Goal: Task Accomplishment & Management: Use online tool/utility

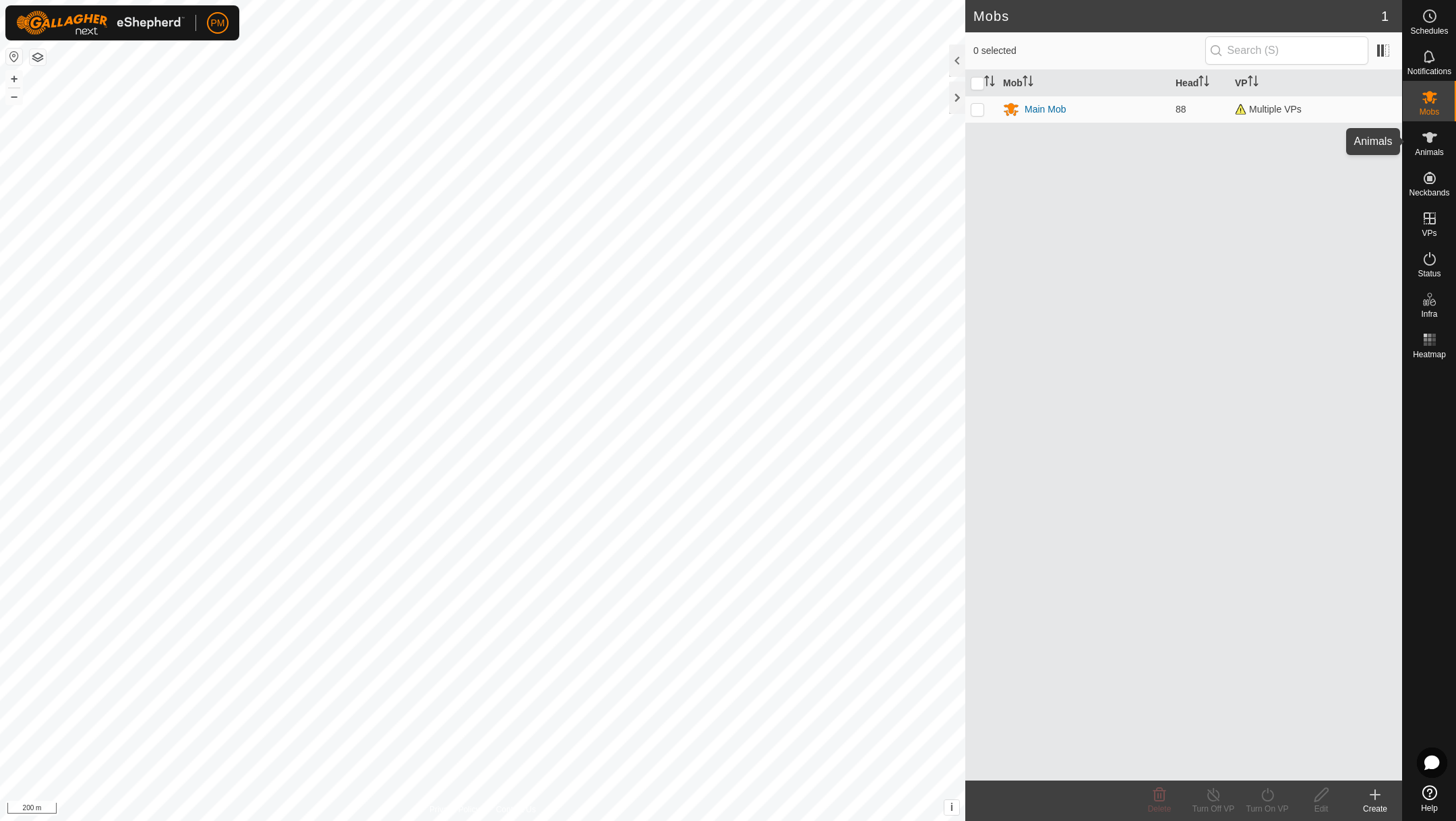
click at [1428, 135] on icon at bounding box center [1430, 138] width 15 height 11
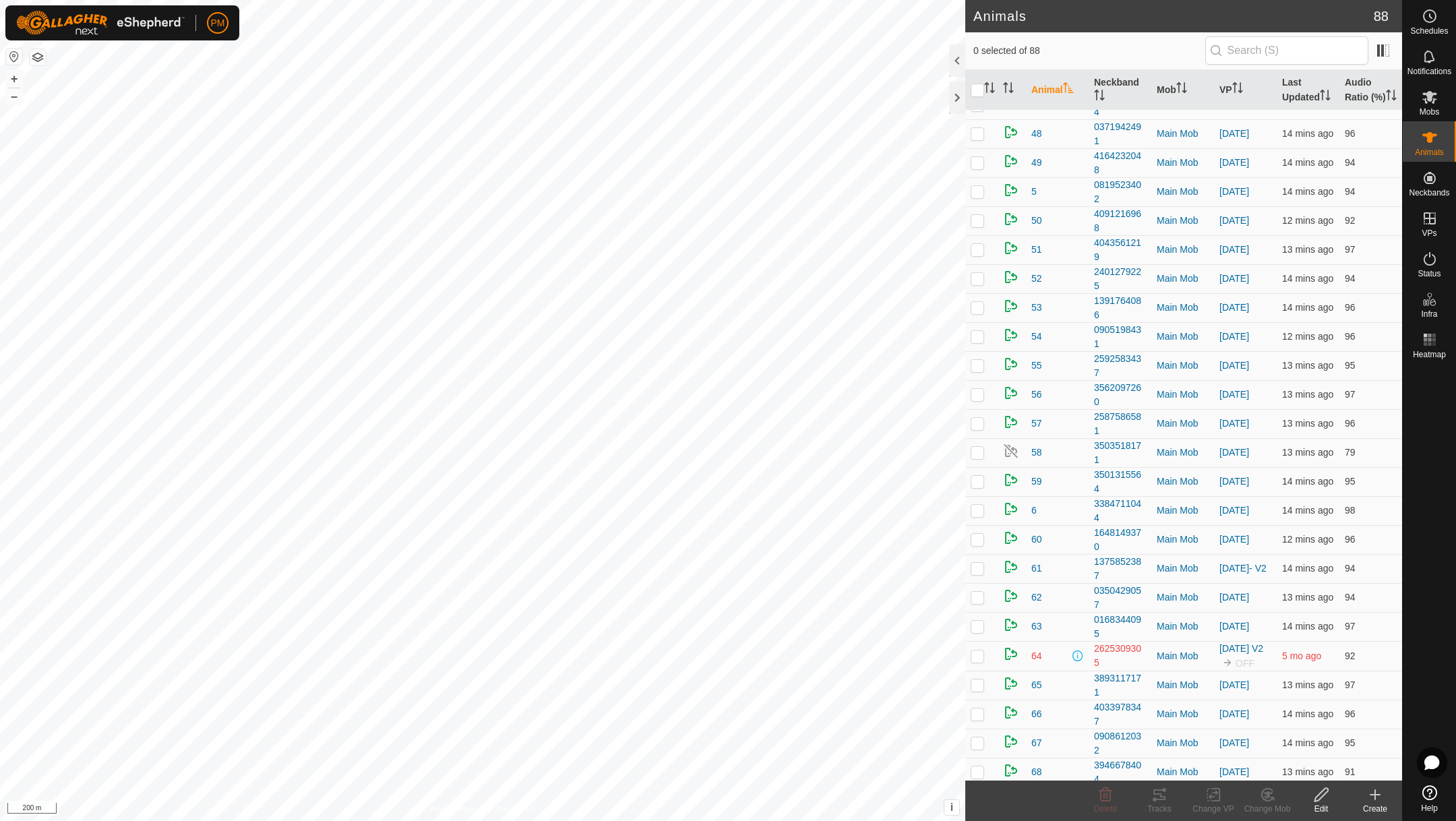
scroll to position [1212, 0]
click at [980, 571] on p-checkbox at bounding box center [977, 566] width 14 height 11
checkbox input "true"
click at [1213, 787] on icon at bounding box center [1213, 795] width 17 height 16
click at [1212, 735] on link "Choose VP..." at bounding box center [1254, 736] width 134 height 27
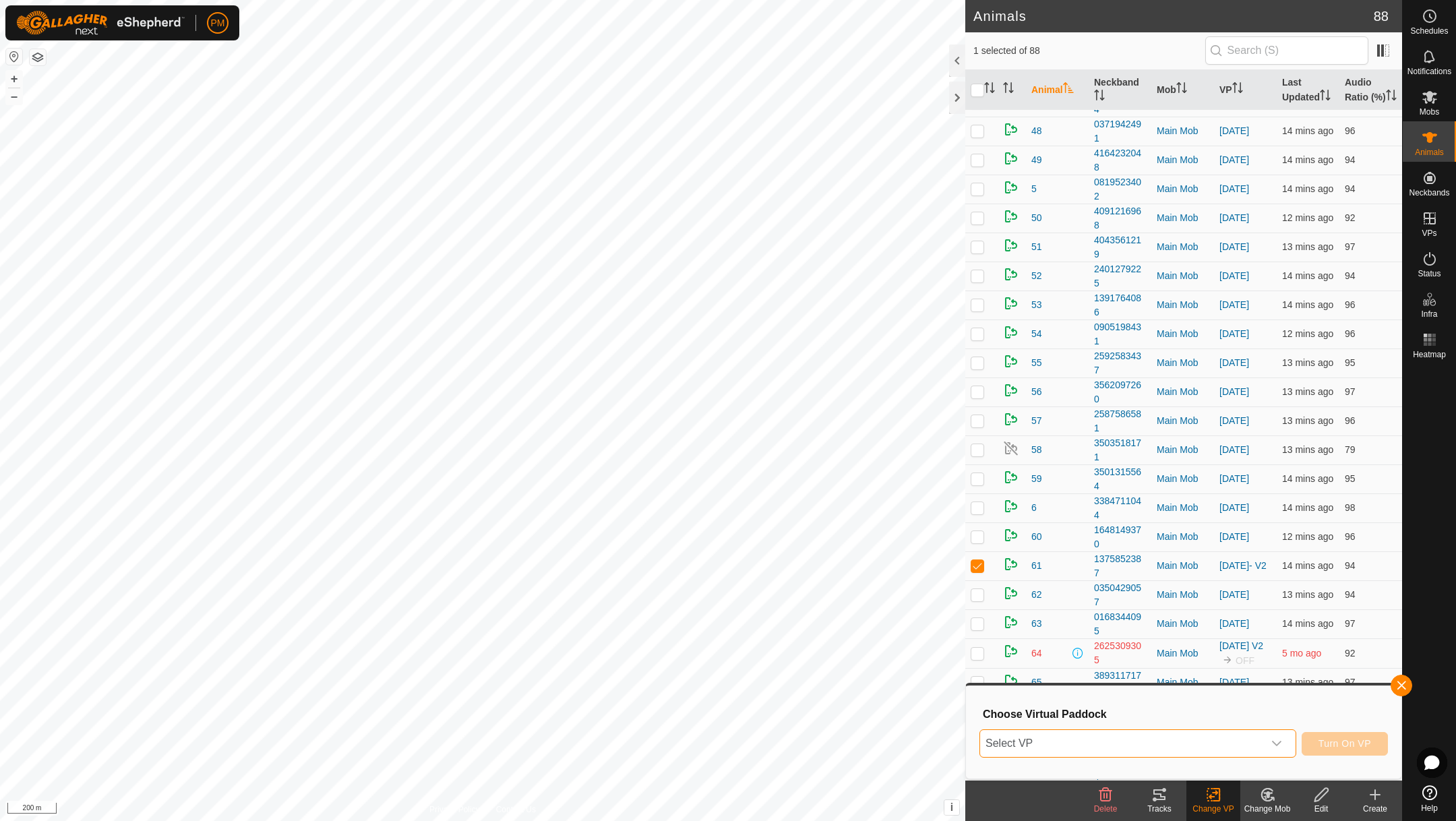
click at [1128, 741] on span "Select VP" at bounding box center [1121, 743] width 283 height 27
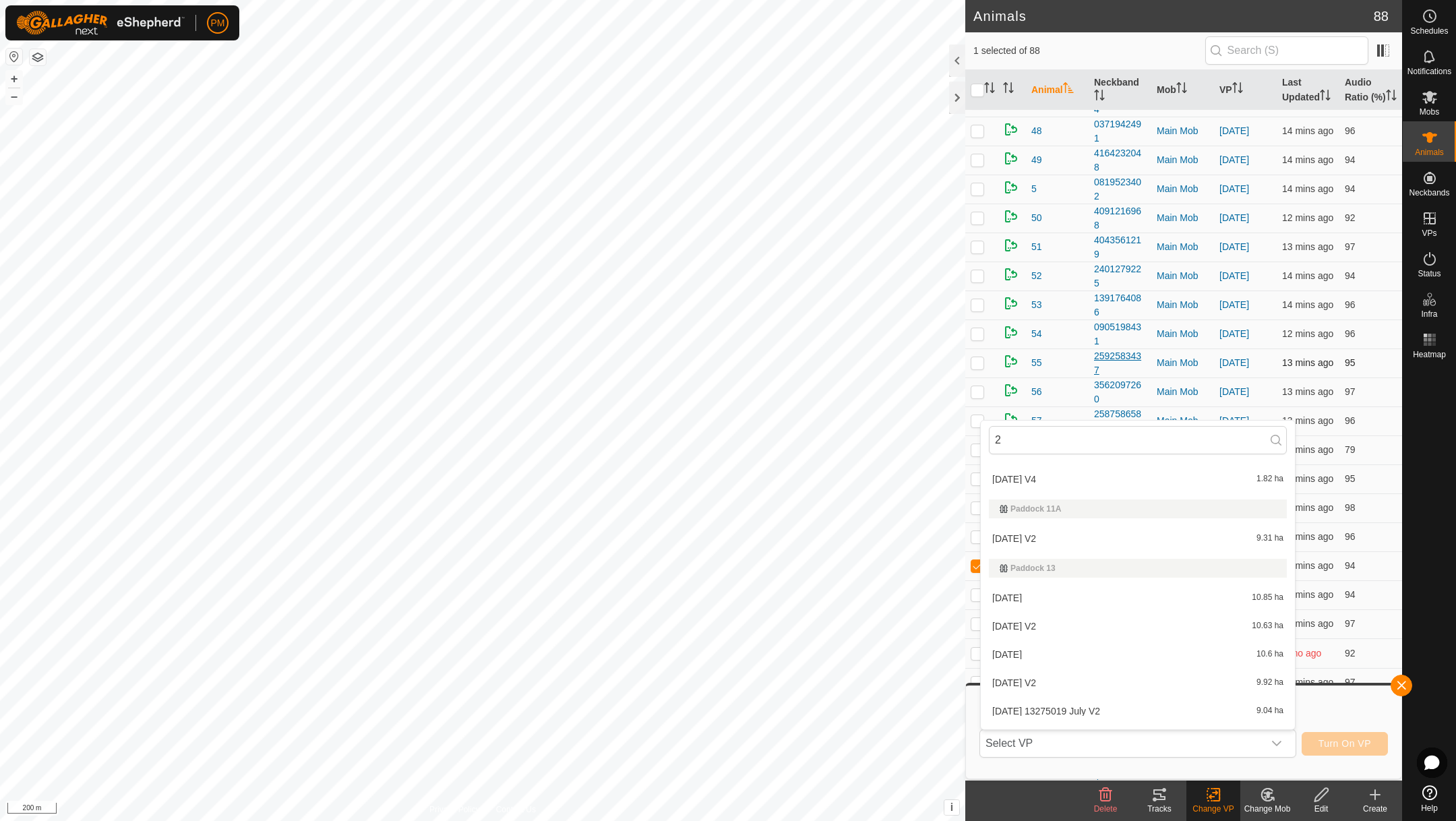
scroll to position [0, 0]
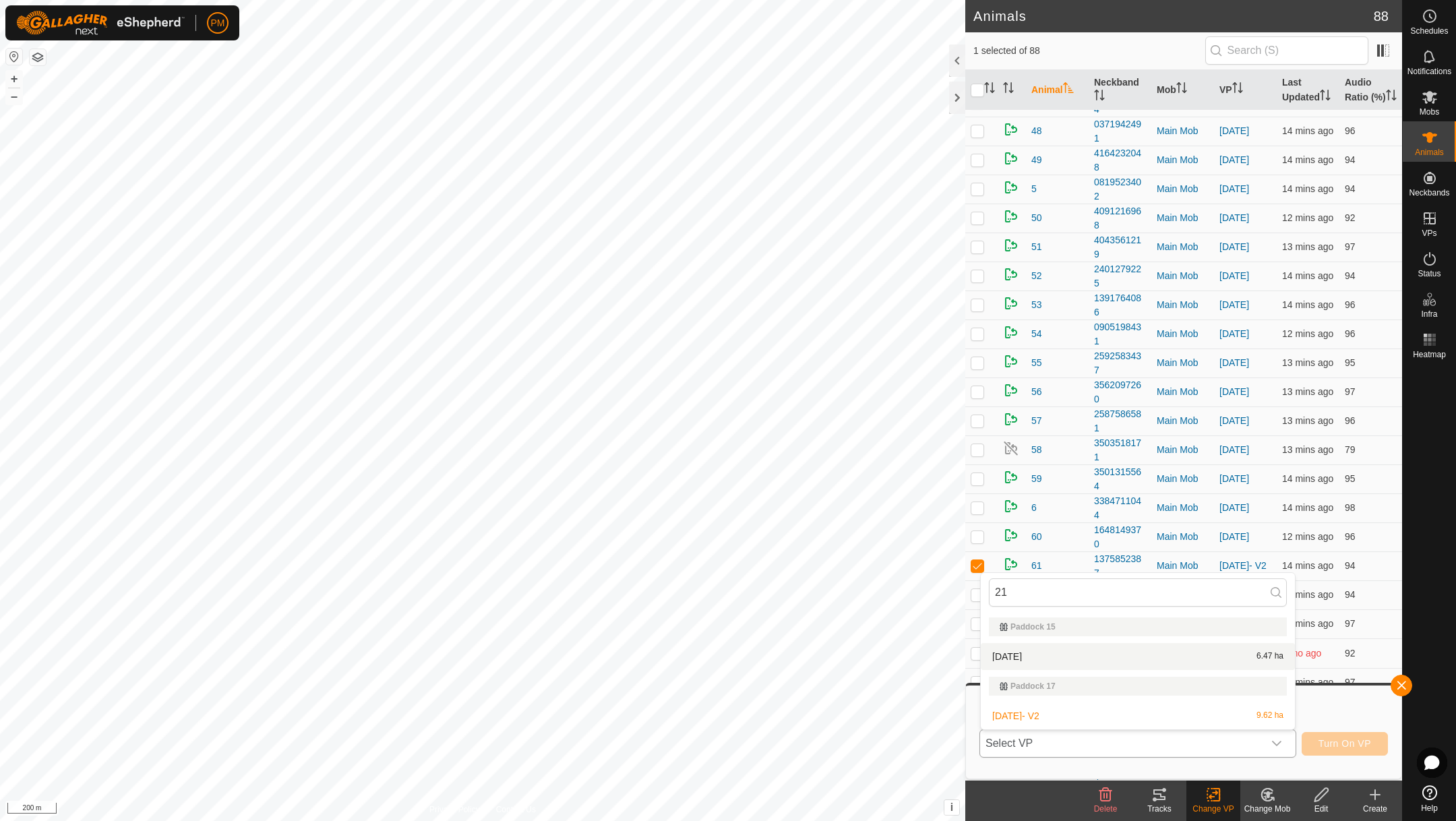
type input "21"
click at [1036, 653] on li "[DATE] 6.47 ha" at bounding box center [1137, 657] width 314 height 27
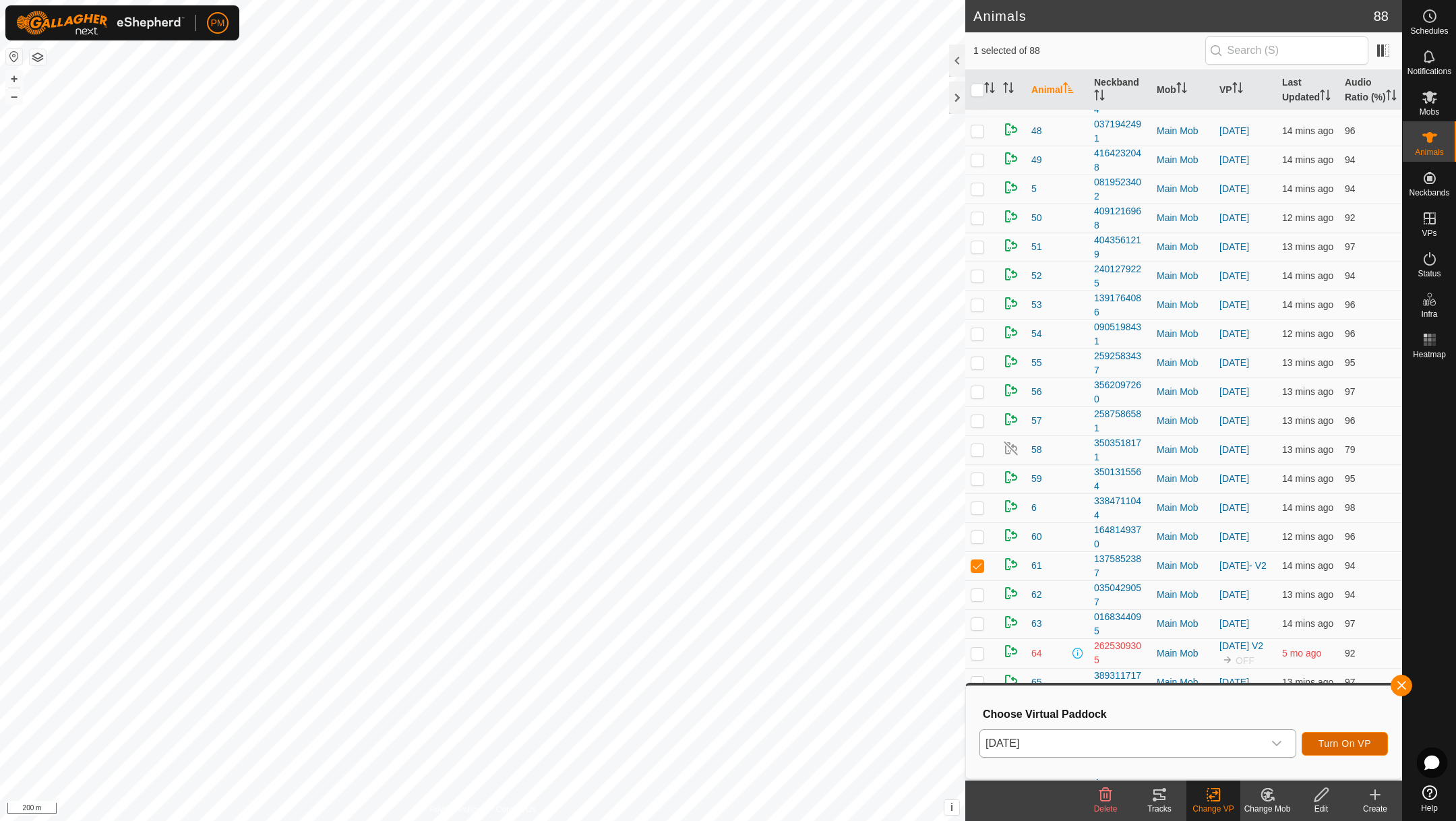
click at [1342, 738] on span "Turn On VP" at bounding box center [1345, 743] width 53 height 11
